Goal: Find contact information: Find contact information

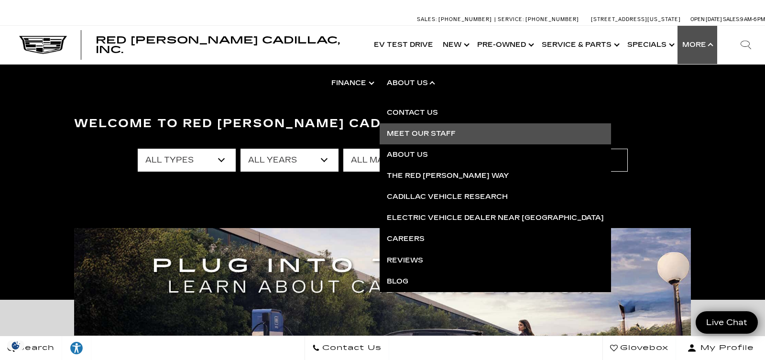
click at [410, 141] on link "Meet Our Staff" at bounding box center [495, 133] width 231 height 21
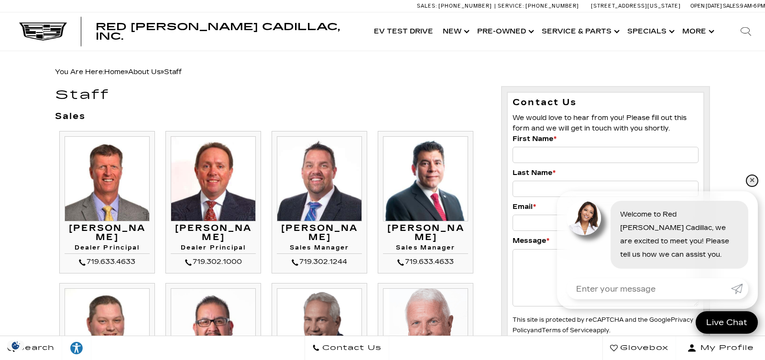
click at [750, 183] on link "✕" at bounding box center [751, 180] width 11 height 11
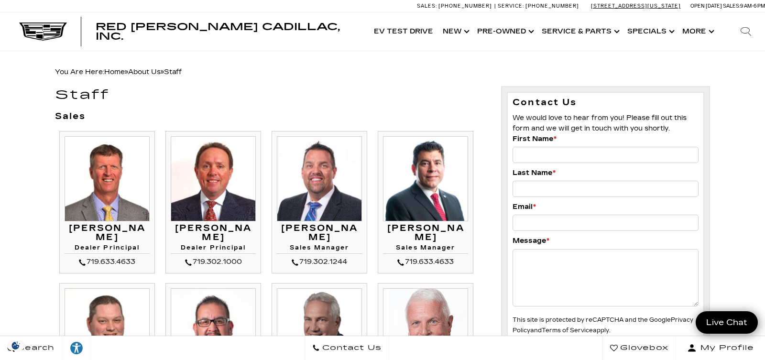
drag, startPoint x: 679, startPoint y: 6, endPoint x: 523, endPoint y: 6, distance: 156.8
click at [586, 6] on div "[STREET_ADDRESS][US_STATE]" at bounding box center [635, 6] width 99 height 12
copy link "[STREET_ADDRESS][US_STATE]"
